Goal: Information Seeking & Learning: Learn about a topic

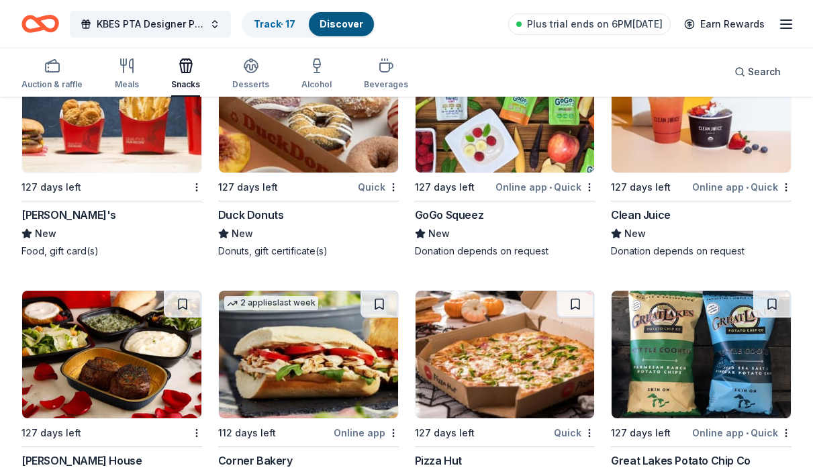
scroll to position [2243, 0]
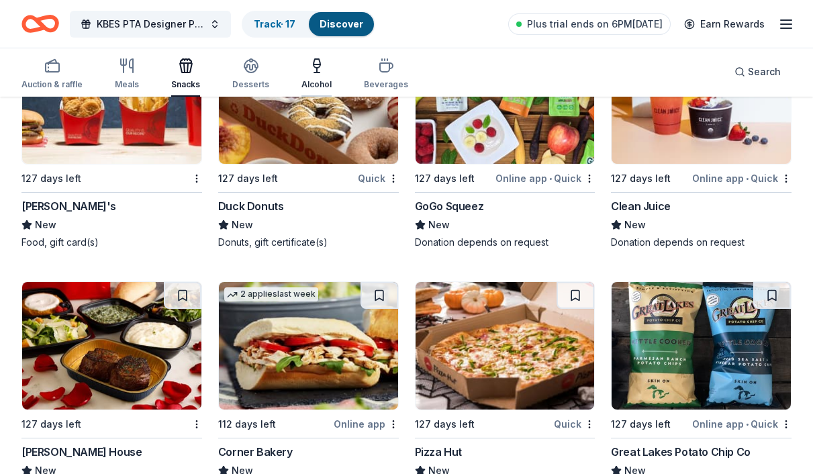
click at [310, 70] on icon "button" at bounding box center [317, 66] width 16 height 16
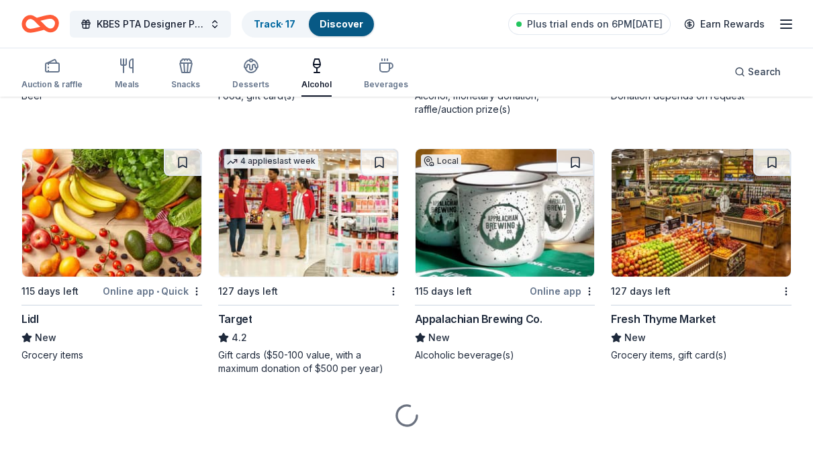
scroll to position [1110, 0]
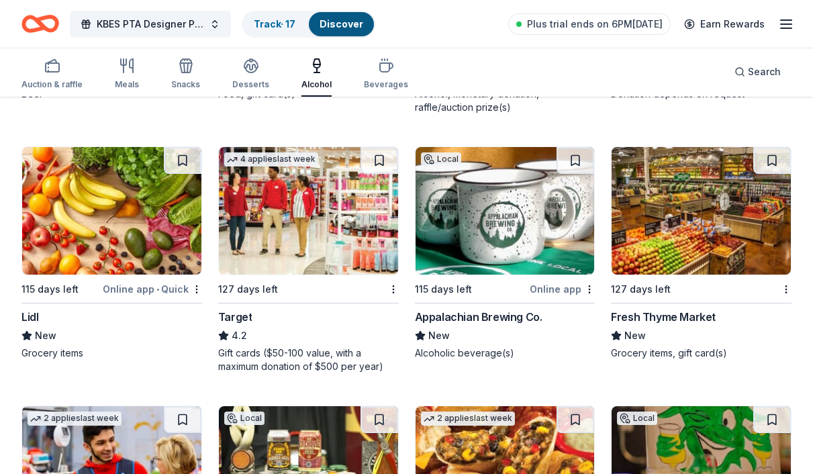
click at [485, 309] on div "Appalachian Brewing Co." at bounding box center [479, 317] width 128 height 16
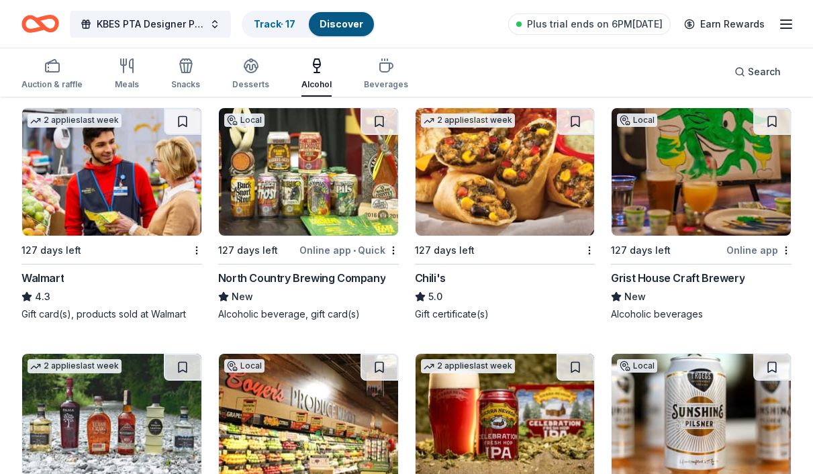
scroll to position [1434, 0]
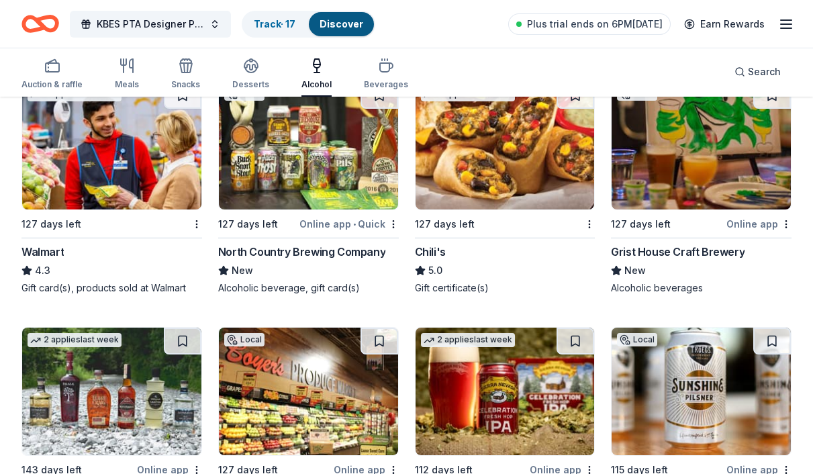
click at [664, 252] on div "Grist House Craft Brewery" at bounding box center [678, 252] width 134 height 16
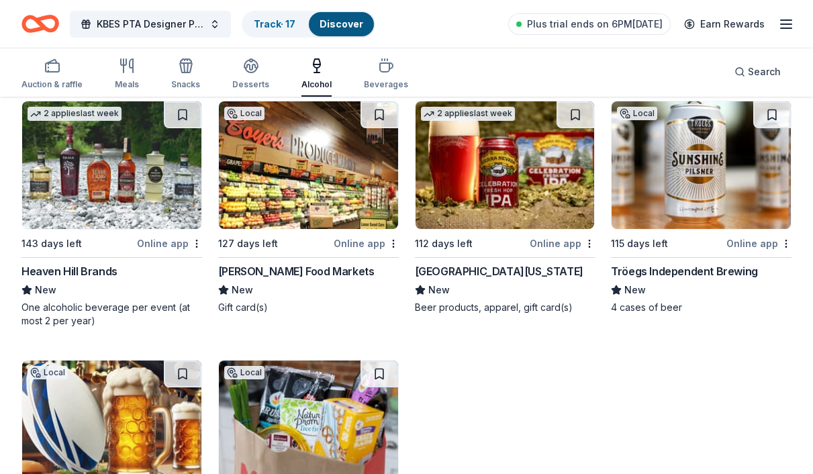
scroll to position [1800, 0]
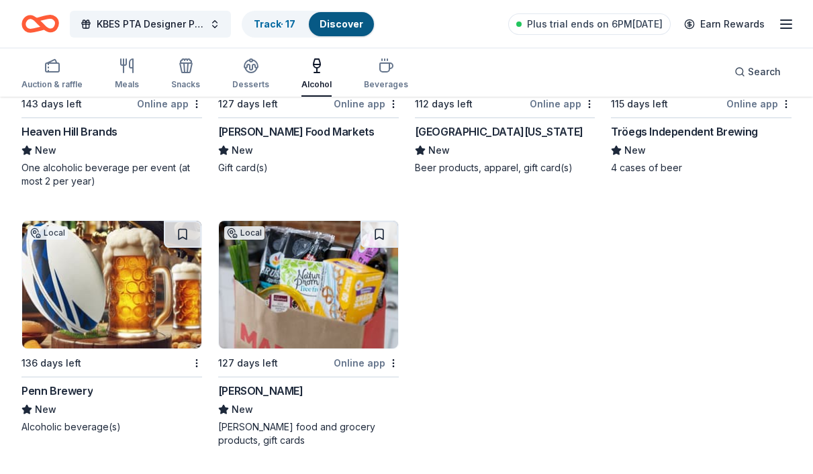
click at [74, 391] on div "Penn Brewery" at bounding box center [56, 391] width 71 height 16
click at [240, 77] on div "Desserts" at bounding box center [250, 74] width 37 height 32
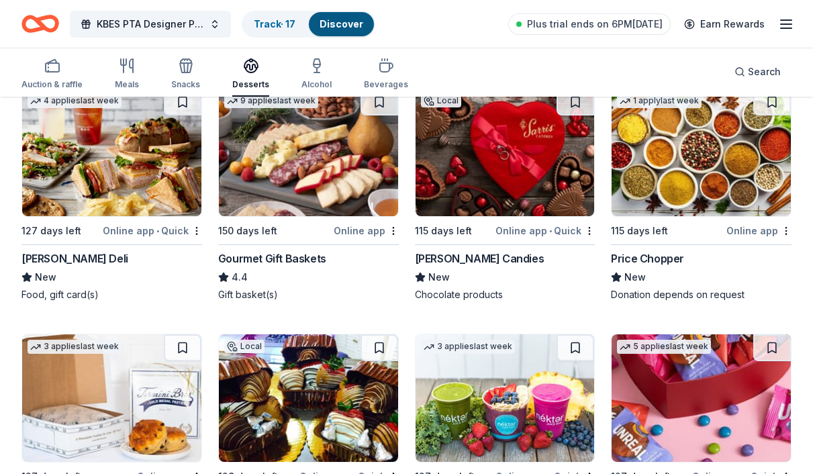
scroll to position [421, 0]
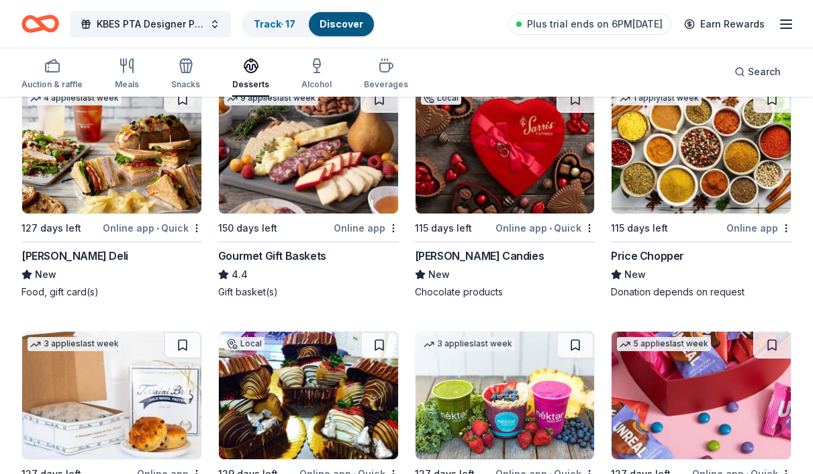
click at [287, 255] on div "Gourmet Gift Baskets" at bounding box center [272, 256] width 108 height 16
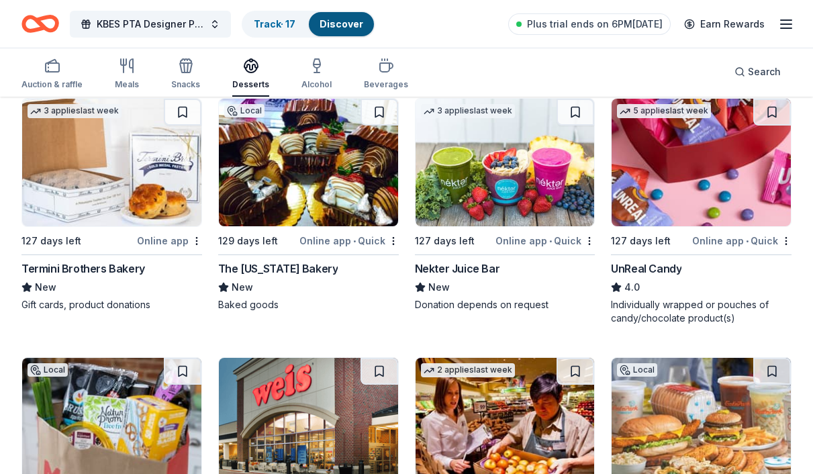
scroll to position [626, 0]
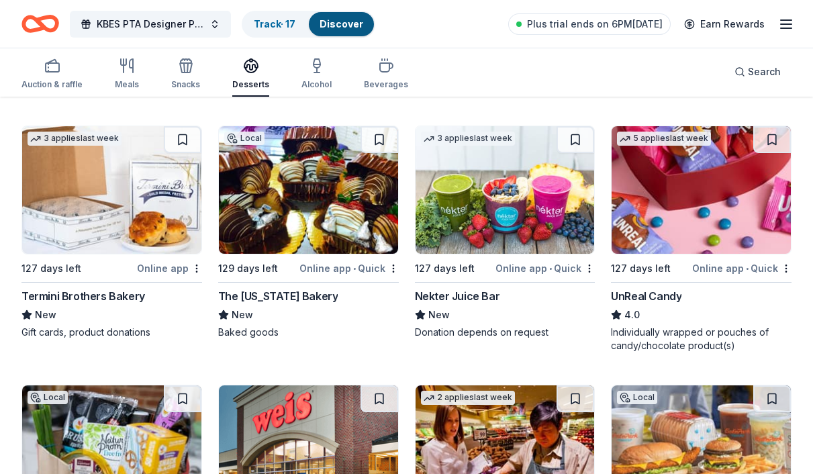
click at [310, 225] on img at bounding box center [308, 190] width 179 height 128
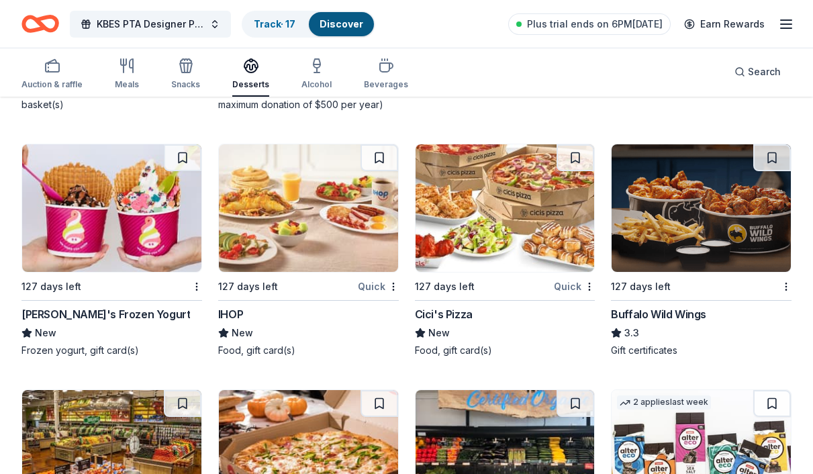
scroll to position [1333, 0]
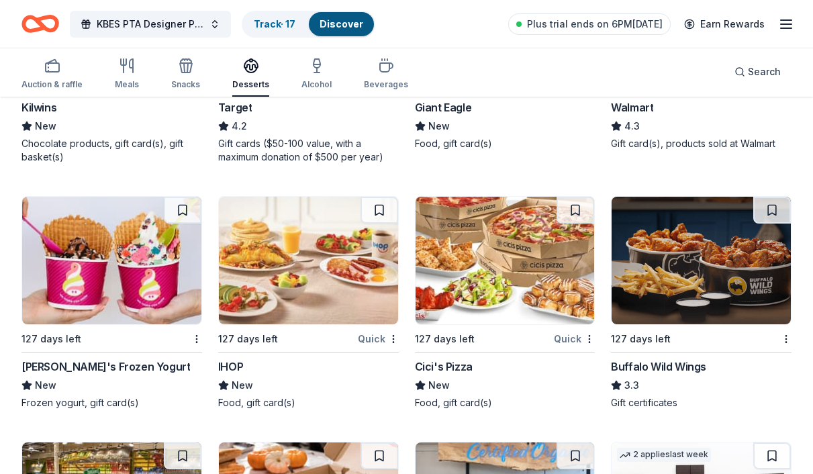
click at [77, 360] on div "[PERSON_NAME]'s Frozen Yogurt" at bounding box center [105, 366] width 168 height 16
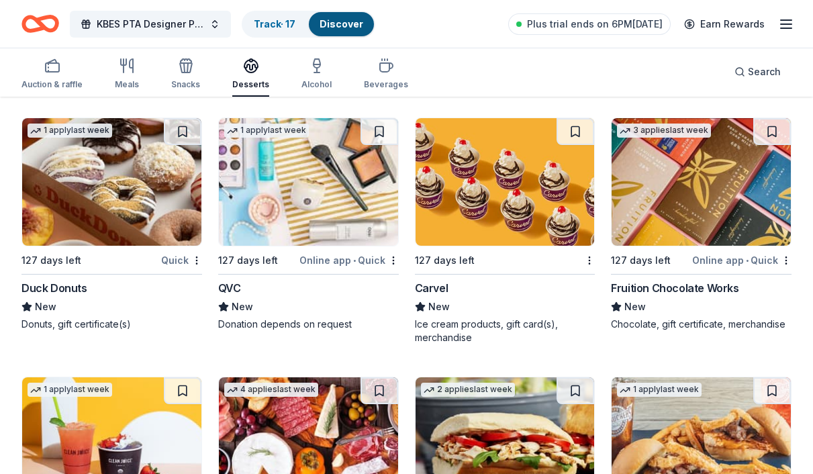
scroll to position [1920, 0]
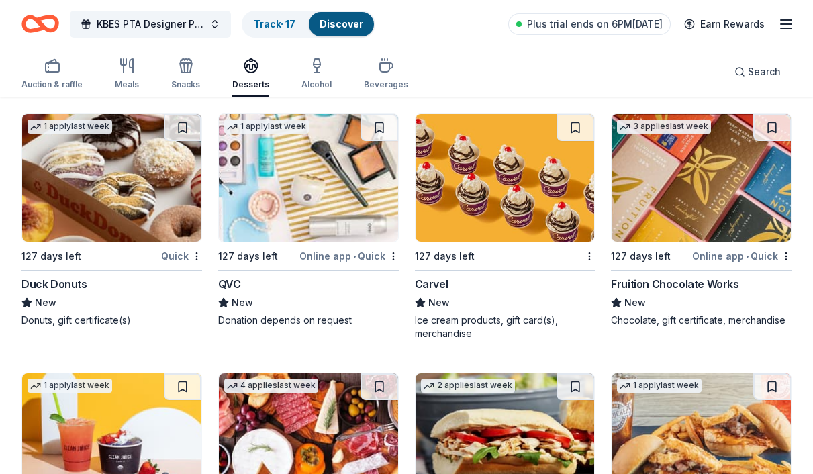
click at [72, 283] on div "Duck Donuts" at bounding box center [54, 284] width 66 height 16
click at [54, 68] on icon "button" at bounding box center [52, 66] width 16 height 16
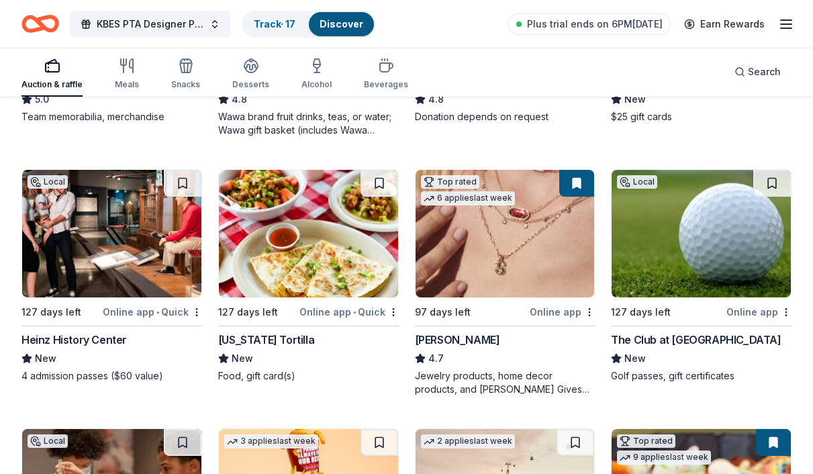
scroll to position [449, 0]
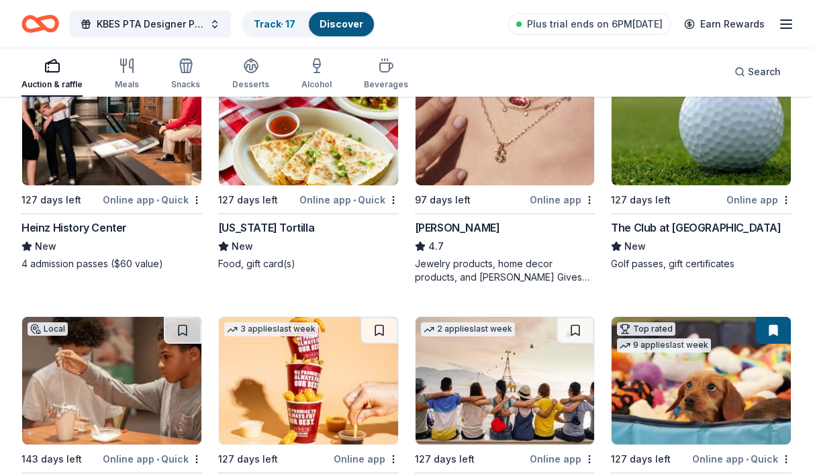
click at [655, 228] on div "The Club at [GEOGRAPHIC_DATA]" at bounding box center [696, 227] width 170 height 16
